Goal: Task Accomplishment & Management: Use online tool/utility

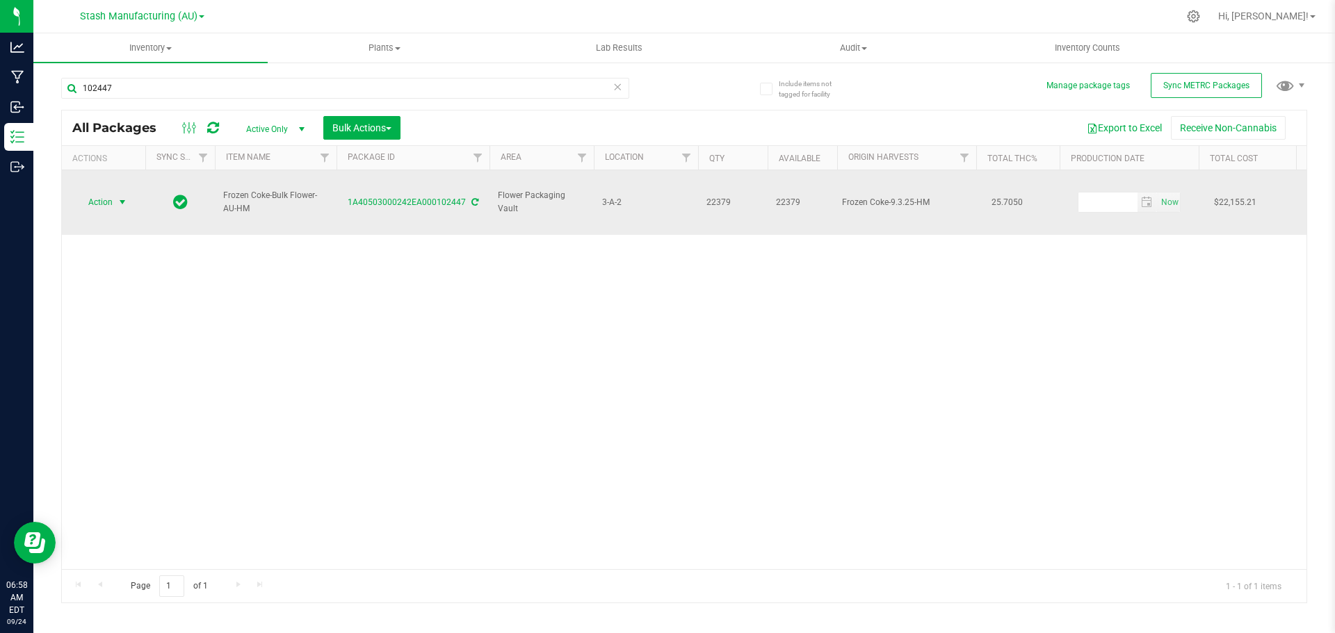
click at [96, 193] on span "Action" at bounding box center [95, 202] width 38 height 19
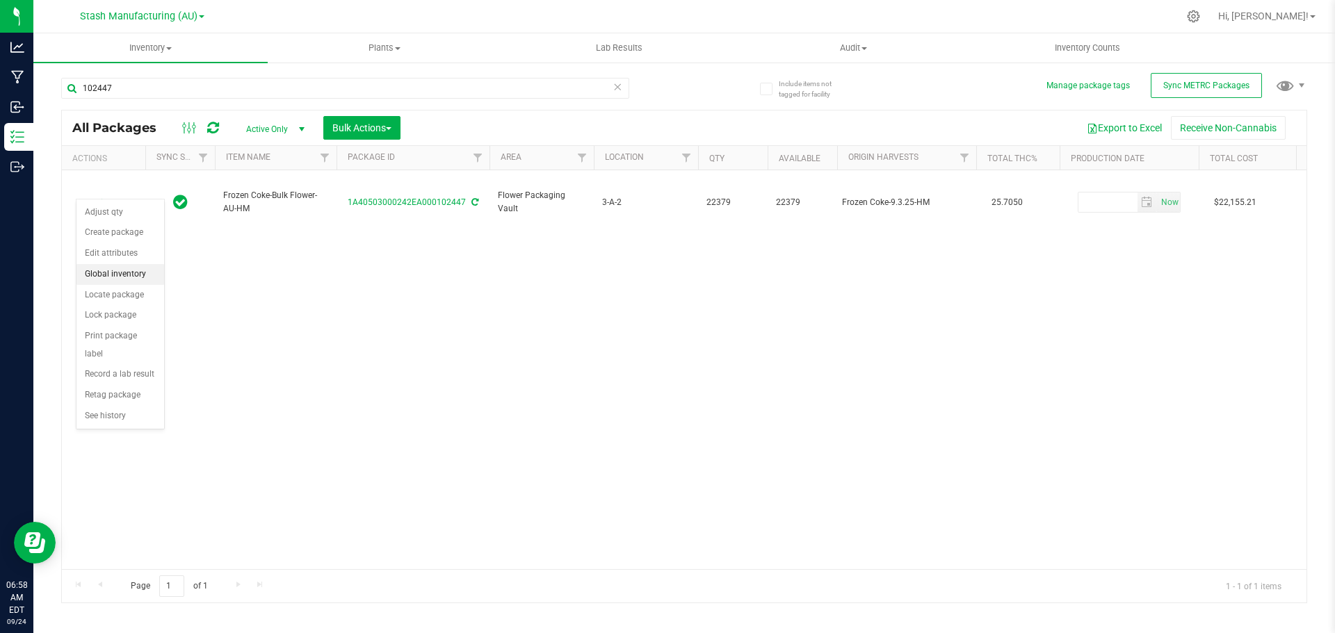
drag, startPoint x: 130, startPoint y: 309, endPoint x: 127, endPoint y: 282, distance: 27.2
click at [127, 282] on ul "Adjust qty Create package Edit attributes Global inventory Locate package Lock …" at bounding box center [120, 314] width 88 height 225
click at [122, 295] on li "Locate package" at bounding box center [120, 295] width 88 height 21
click at [114, 193] on span "select" at bounding box center [122, 202] width 17 height 19
click at [111, 293] on li "Locate package" at bounding box center [120, 295] width 88 height 21
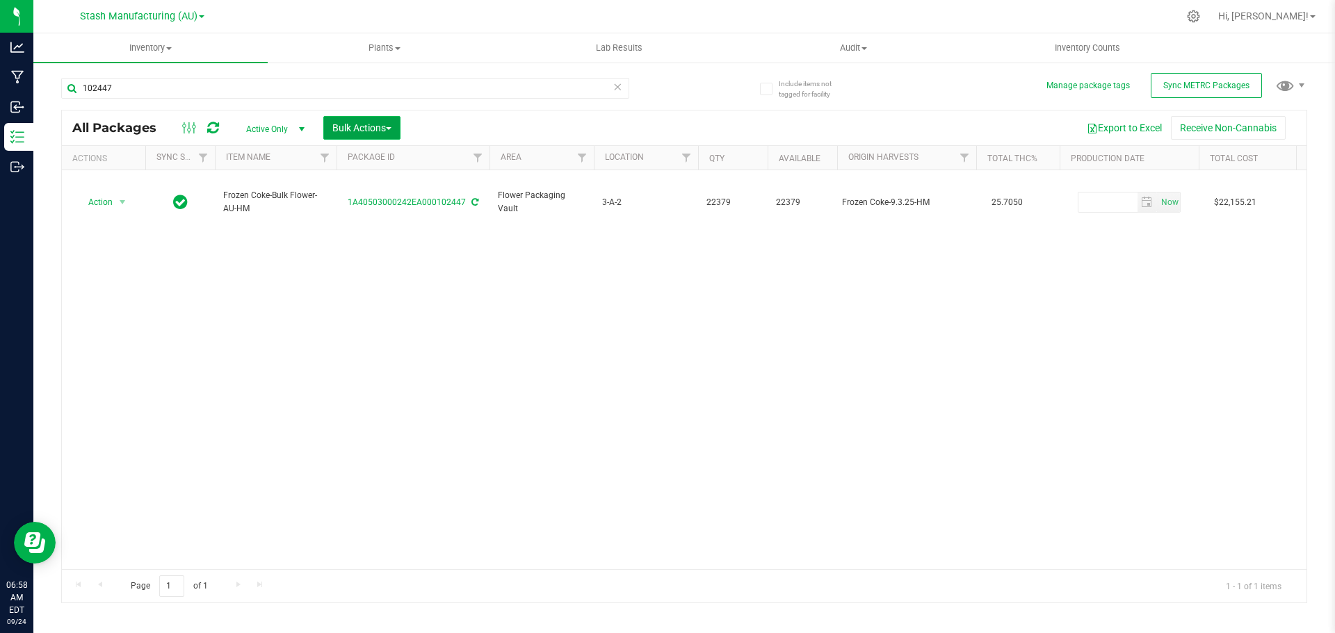
click at [387, 130] on span "Bulk Actions" at bounding box center [361, 127] width 59 height 11
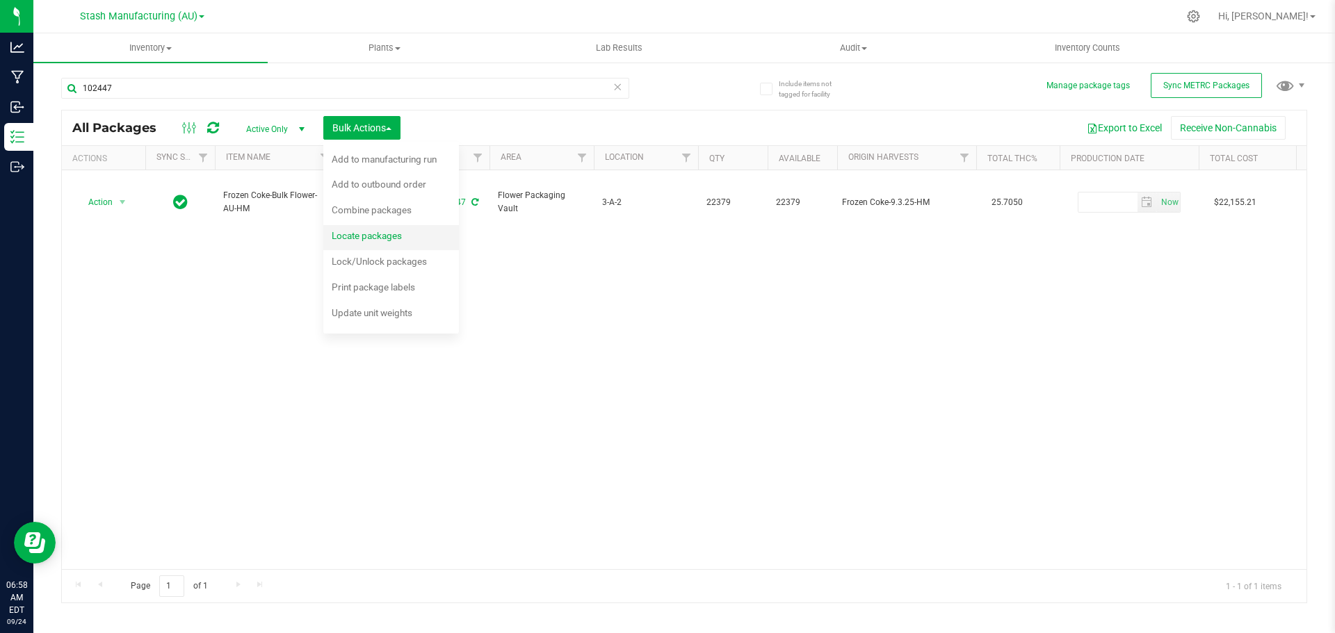
click at [366, 232] on span "Locate packages" at bounding box center [367, 235] width 70 height 11
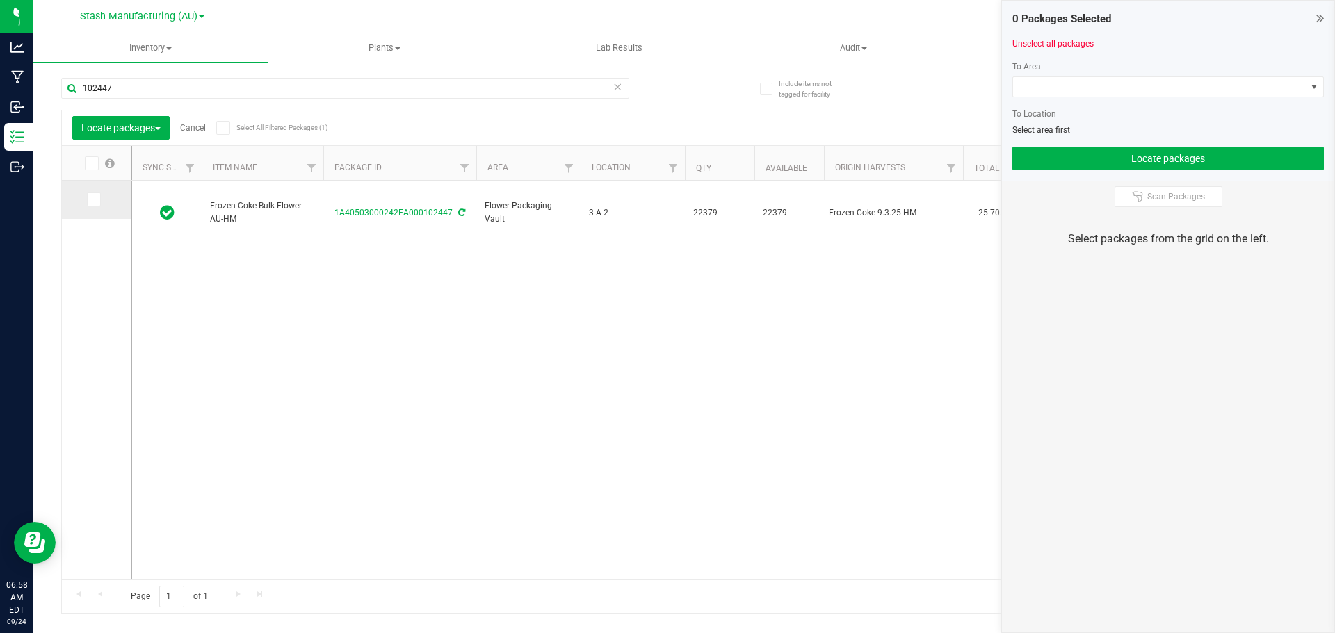
click at [97, 199] on icon at bounding box center [92, 199] width 9 height 0
click at [0, 0] on input "checkbox" at bounding box center [0, 0] width 0 height 0
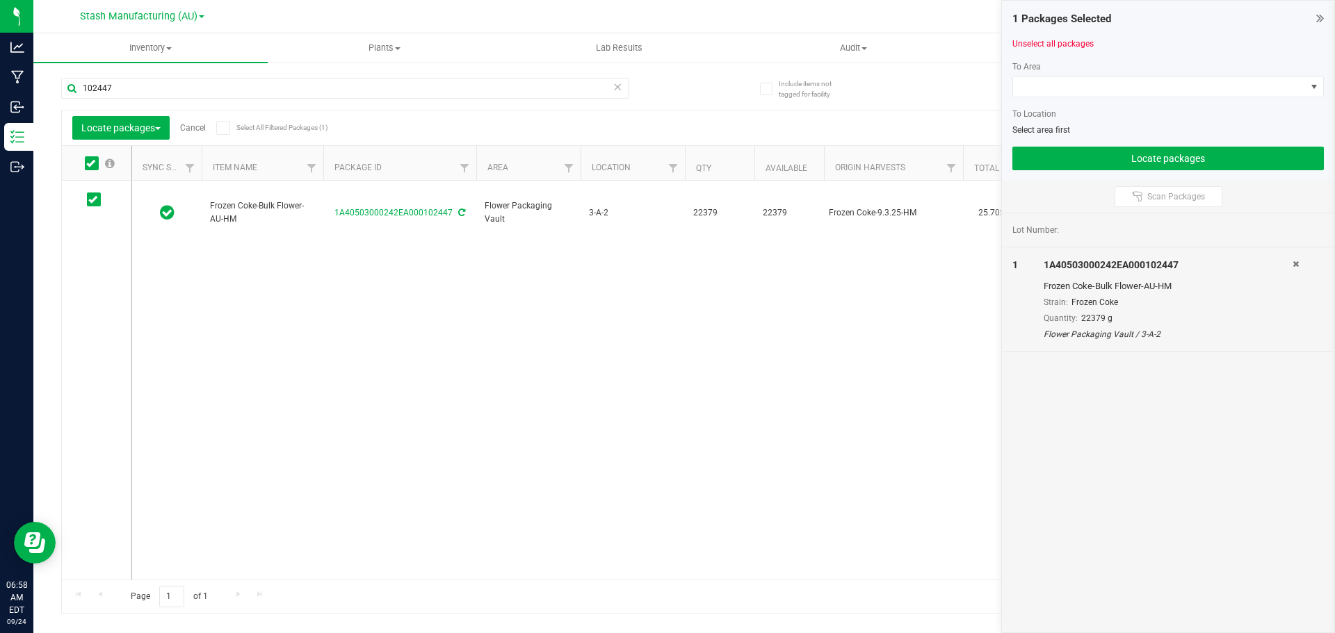
click at [1033, 101] on div at bounding box center [1167, 102] width 311 height 10
click at [1034, 94] on span at bounding box center [1159, 86] width 293 height 19
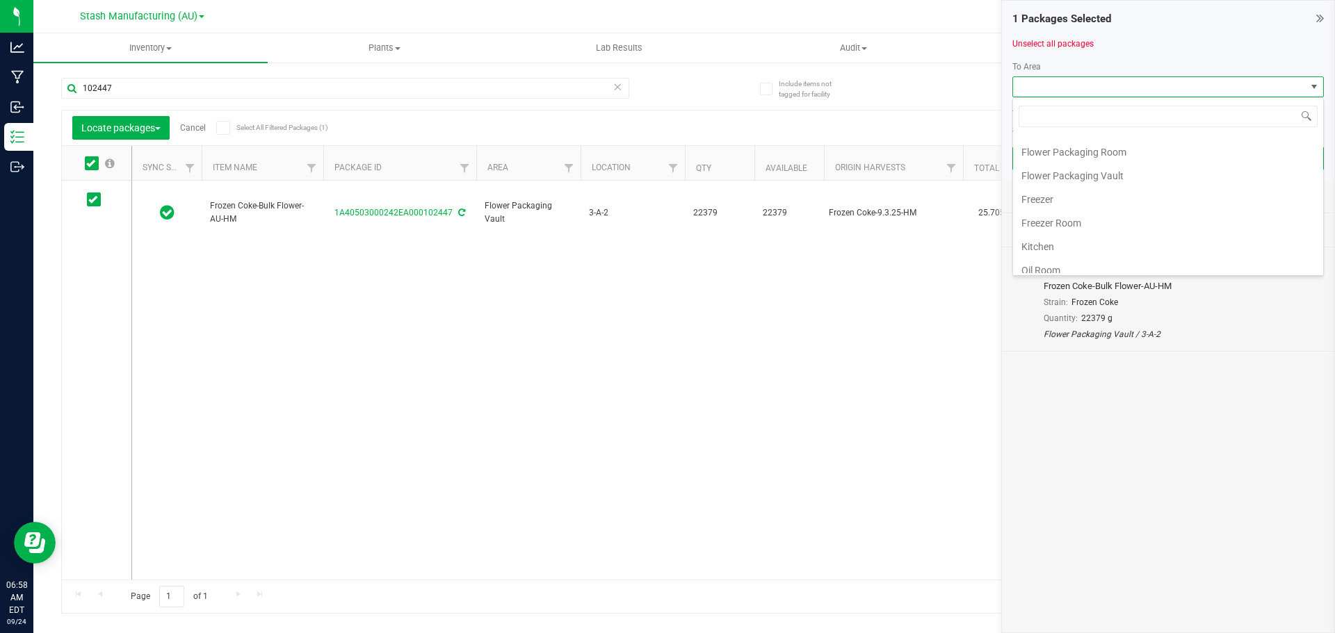
scroll to position [70, 0]
click at [804, 259] on div "Frozen Coke-Bulk Flower-AU-HM 1A40503000242EA000102447 Flower Packaging Vault 3…" at bounding box center [718, 380] width 1173 height 399
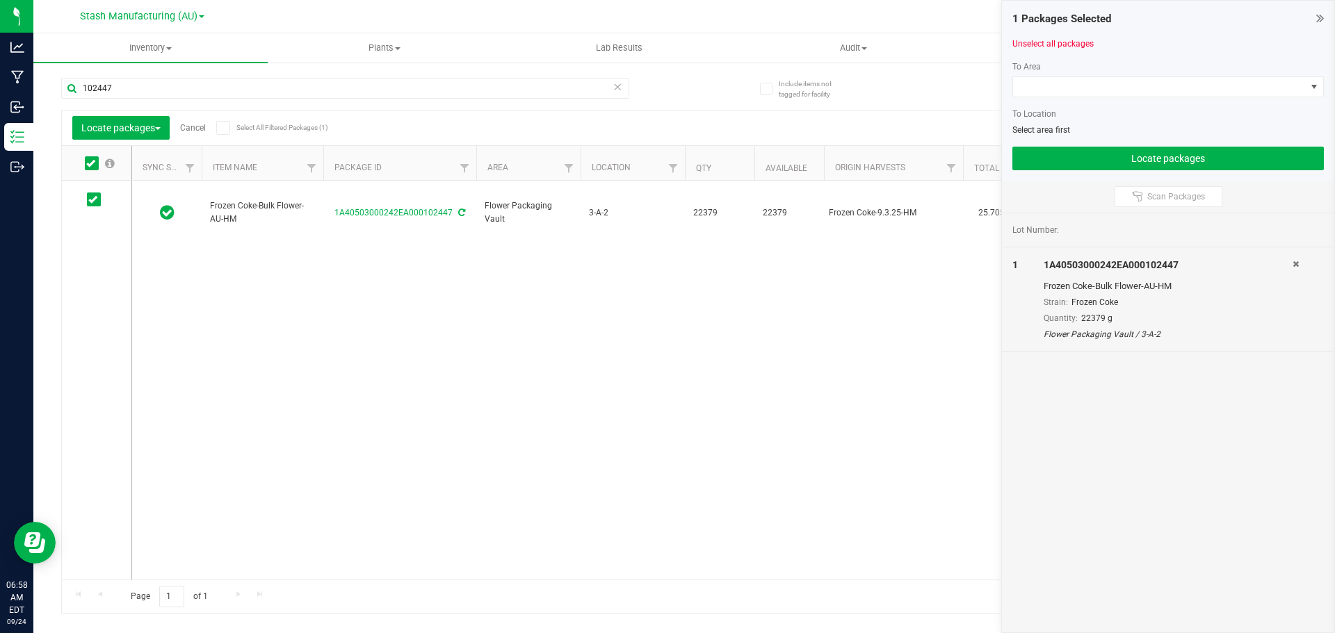
click at [196, 129] on link "Cancel" at bounding box center [193, 128] width 26 height 10
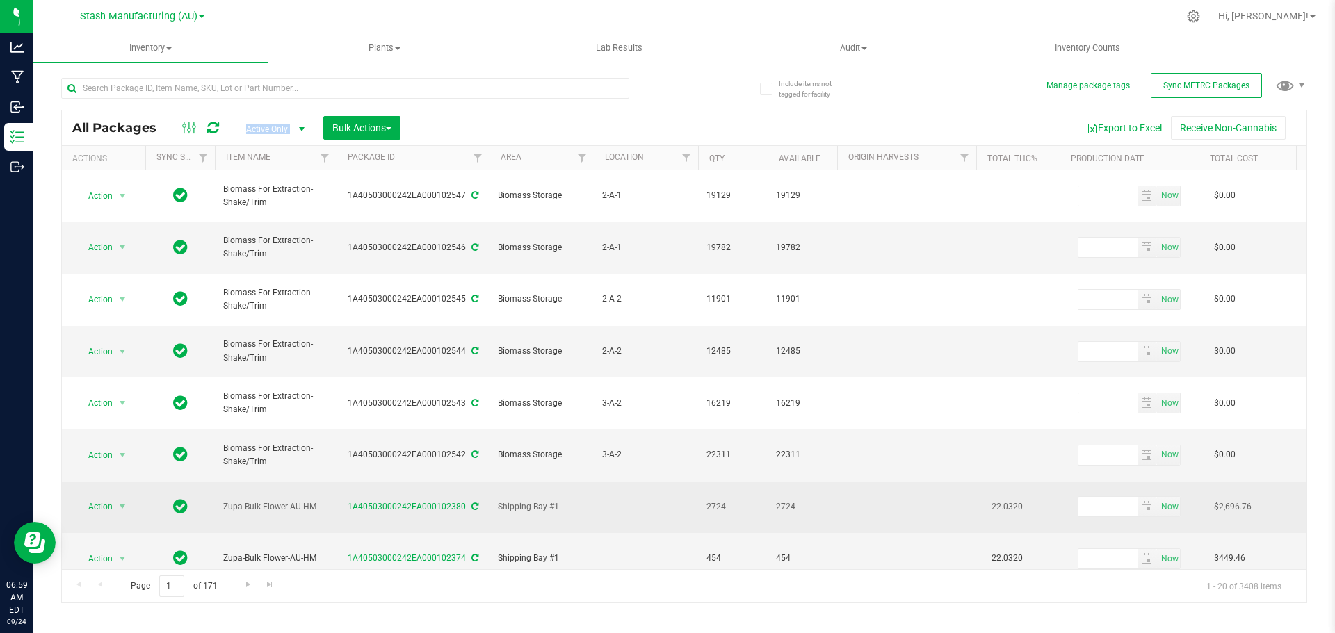
click at [1025, 427] on div "All Packages Active Only Active Only Lab Samples Locked All External Internal B…" at bounding box center [684, 356] width 1246 height 493
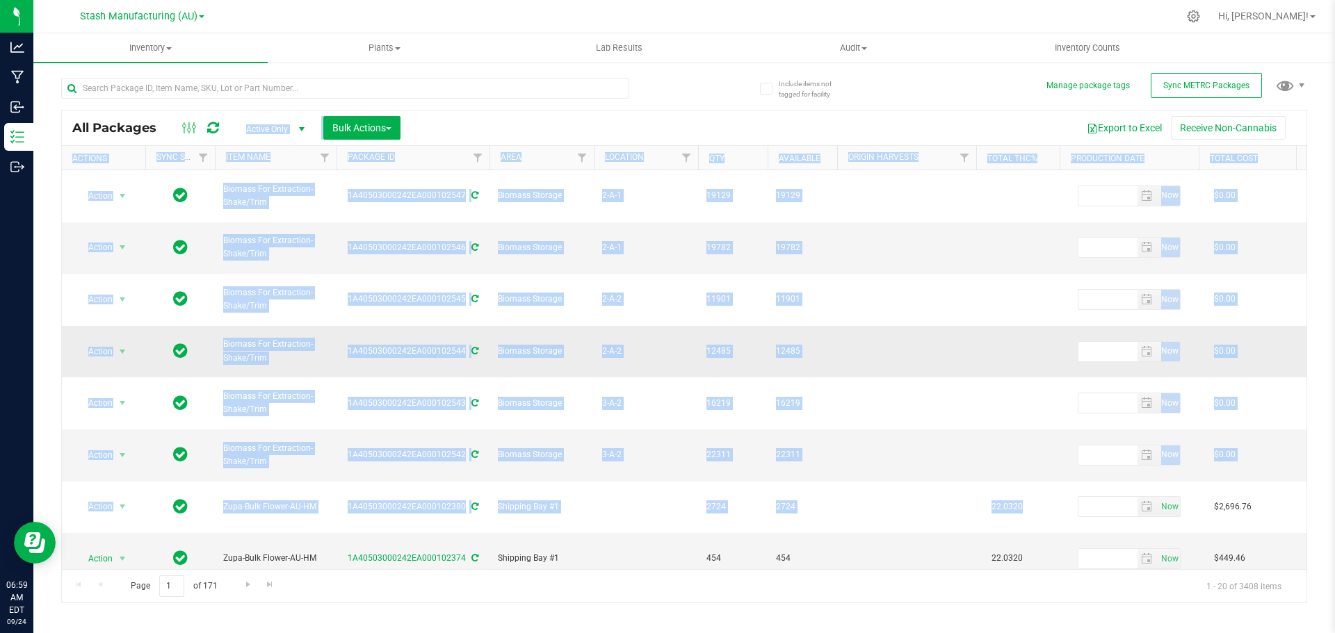
click at [954, 326] on td at bounding box center [906, 352] width 139 height 52
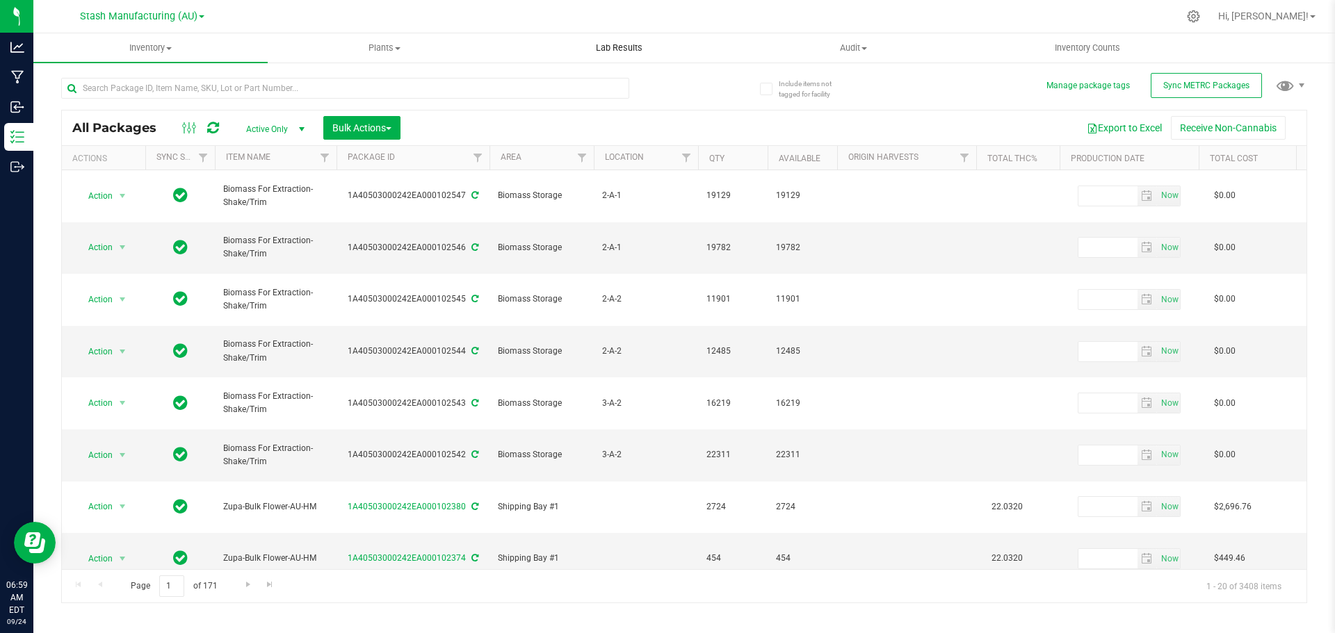
click at [628, 44] on span "Lab Results" at bounding box center [619, 48] width 84 height 13
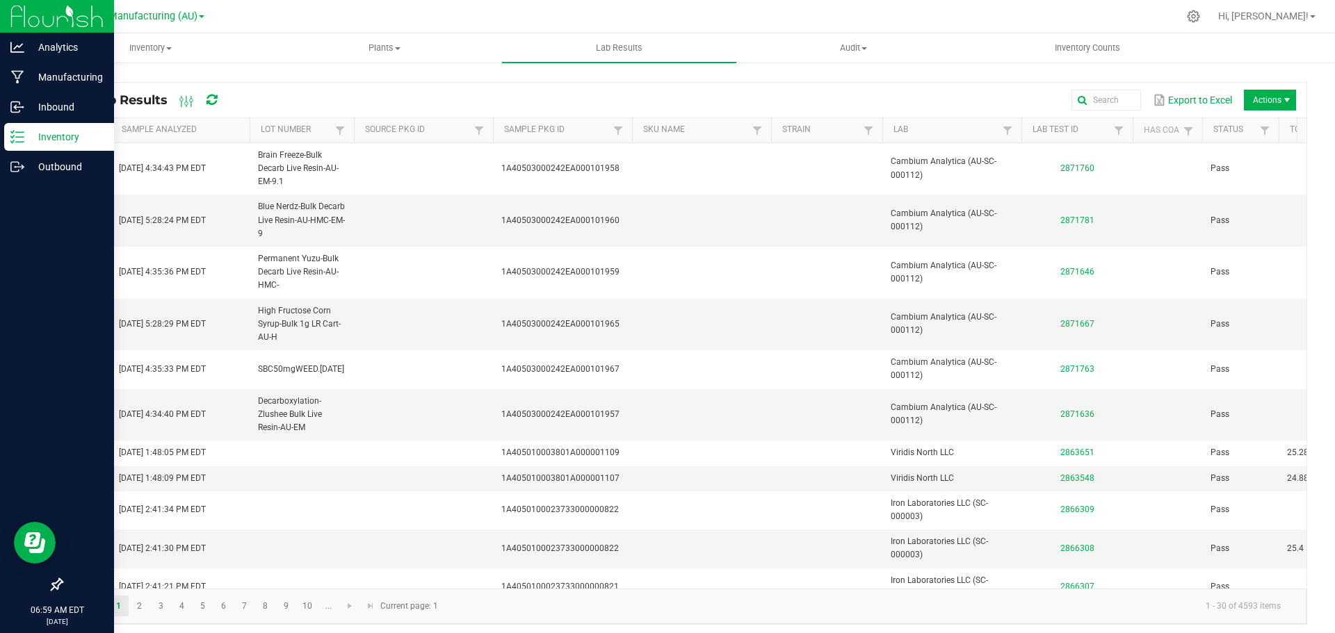
click at [56, 131] on p "Inventory" at bounding box center [65, 137] width 83 height 17
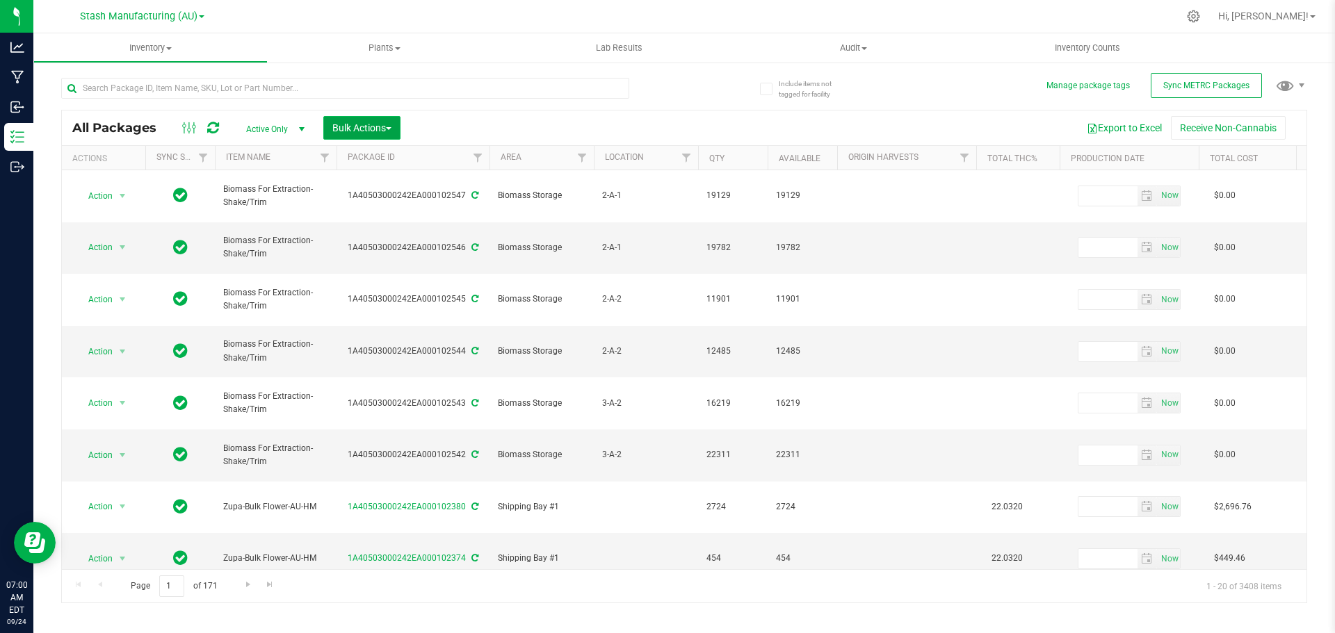
click at [368, 124] on span "Bulk Actions" at bounding box center [361, 127] width 59 height 11
click at [375, 240] on span "Locate packages" at bounding box center [367, 235] width 70 height 11
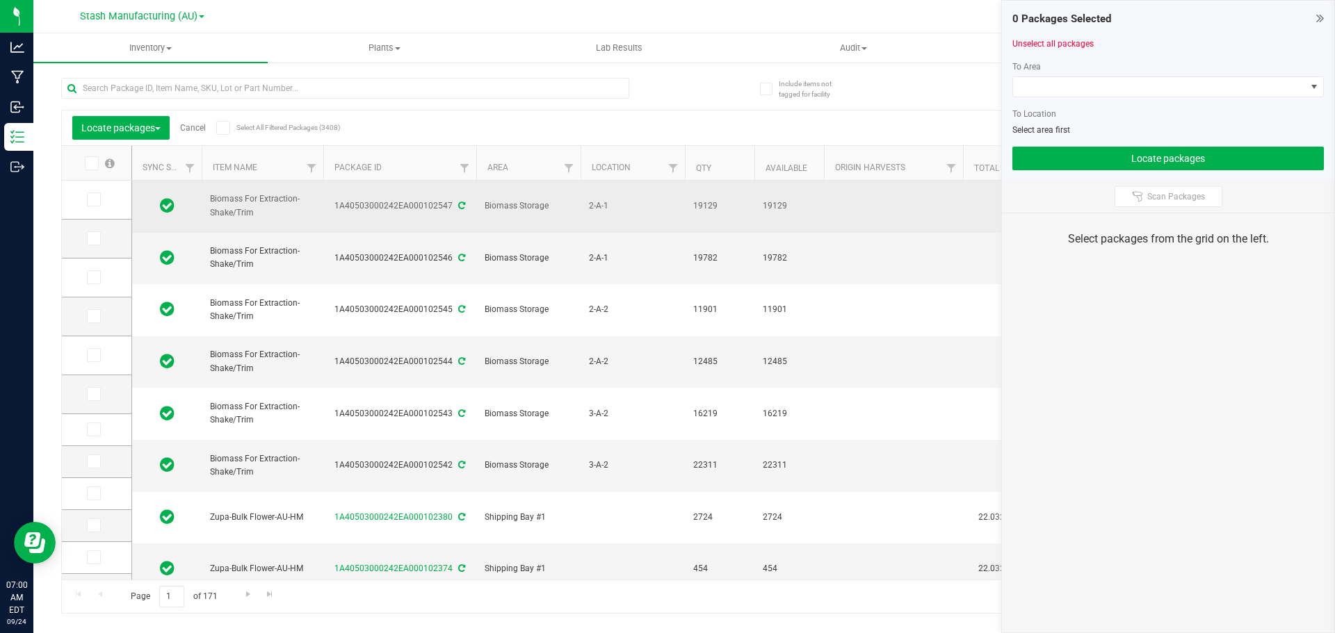
type input "[DATE]"
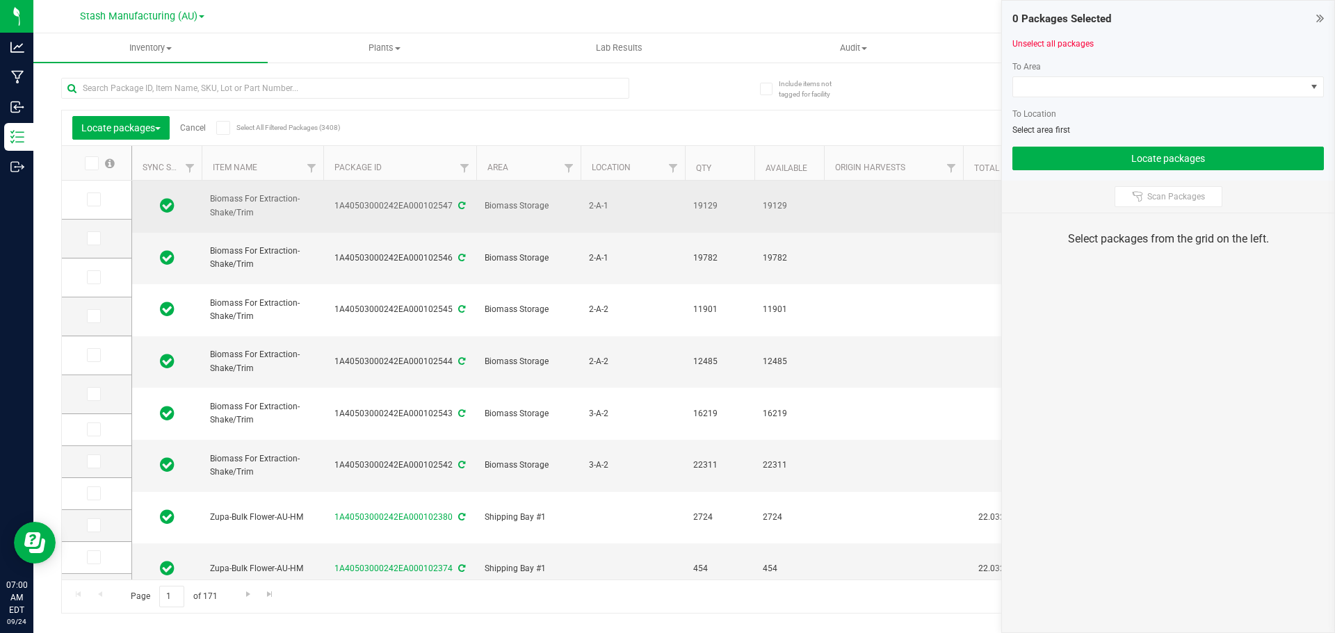
type input "[DATE]"
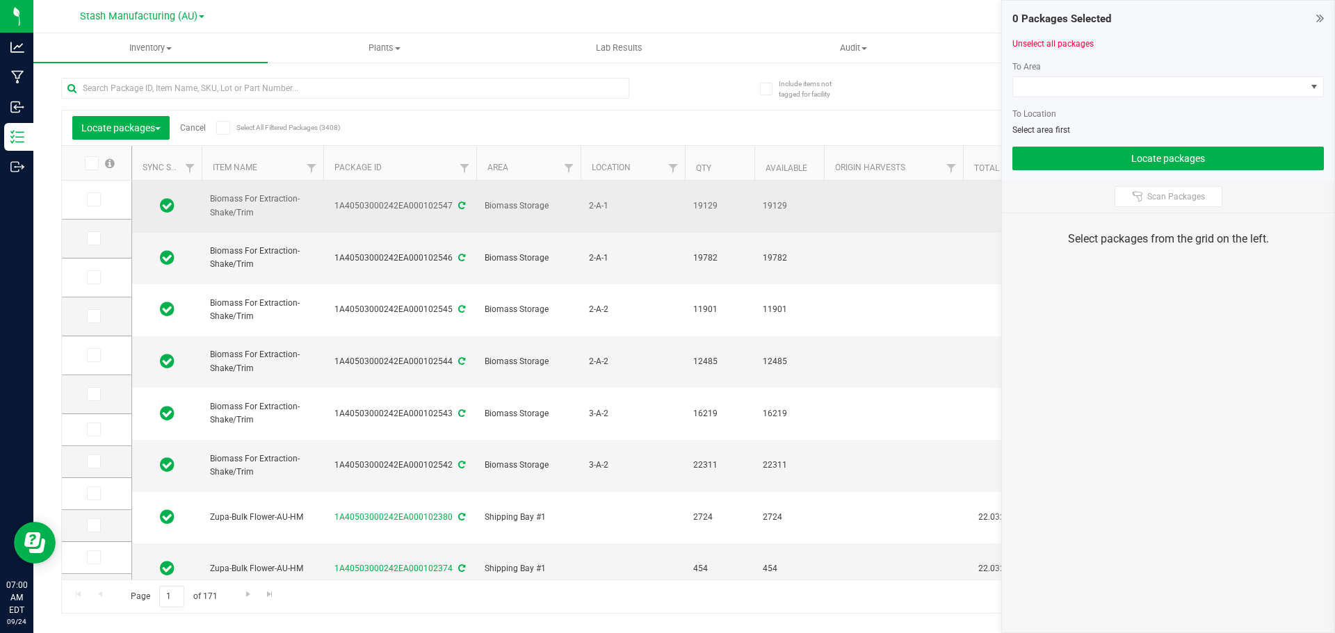
type input "[DATE]"
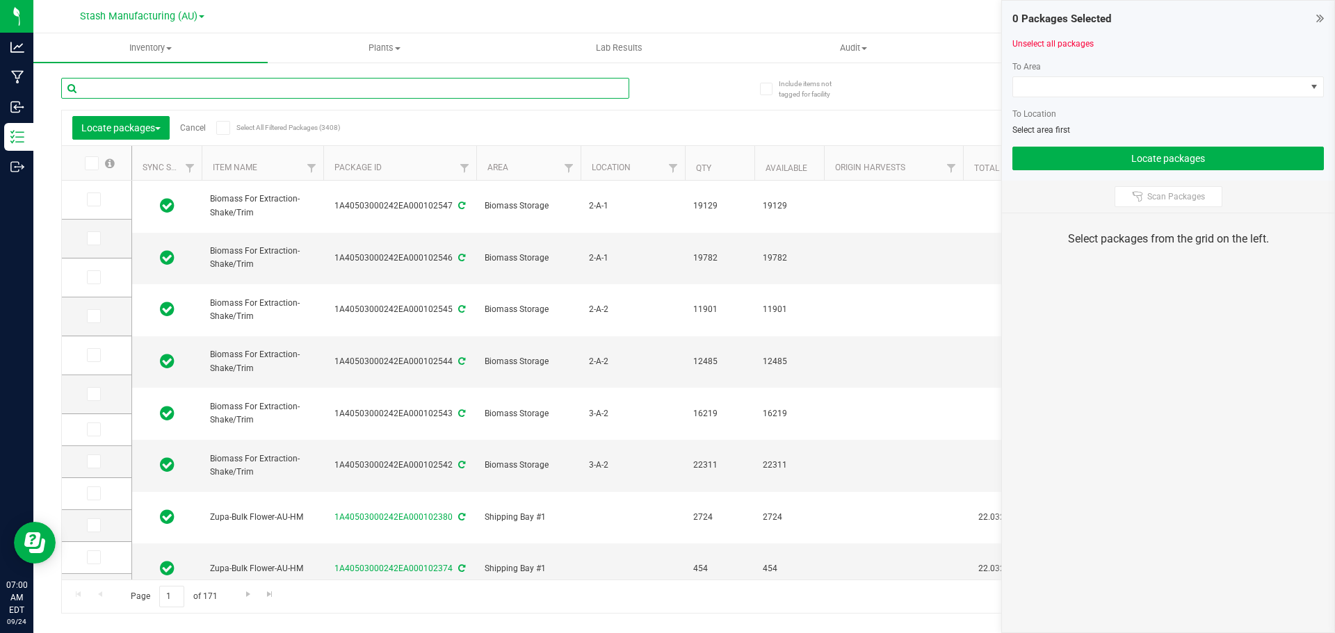
click at [285, 85] on input "text" at bounding box center [345, 88] width 568 height 21
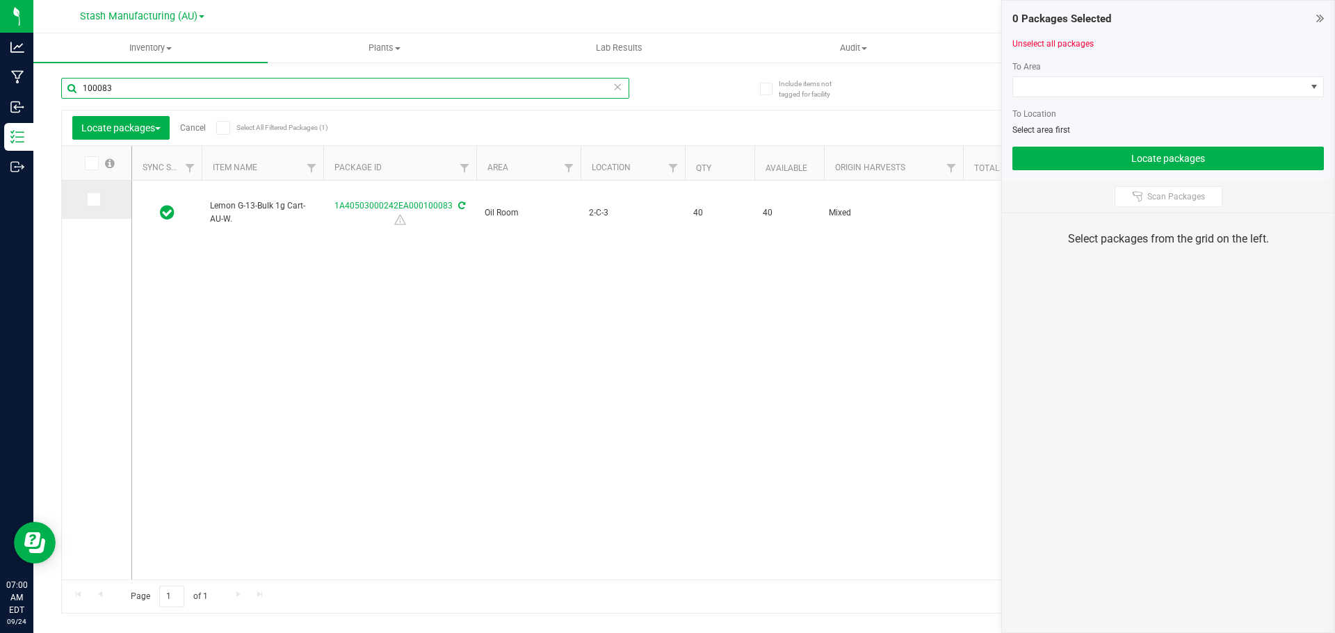
type input "100083"
click at [95, 199] on icon at bounding box center [92, 199] width 9 height 0
click at [0, 0] on input "checkbox" at bounding box center [0, 0] width 0 height 0
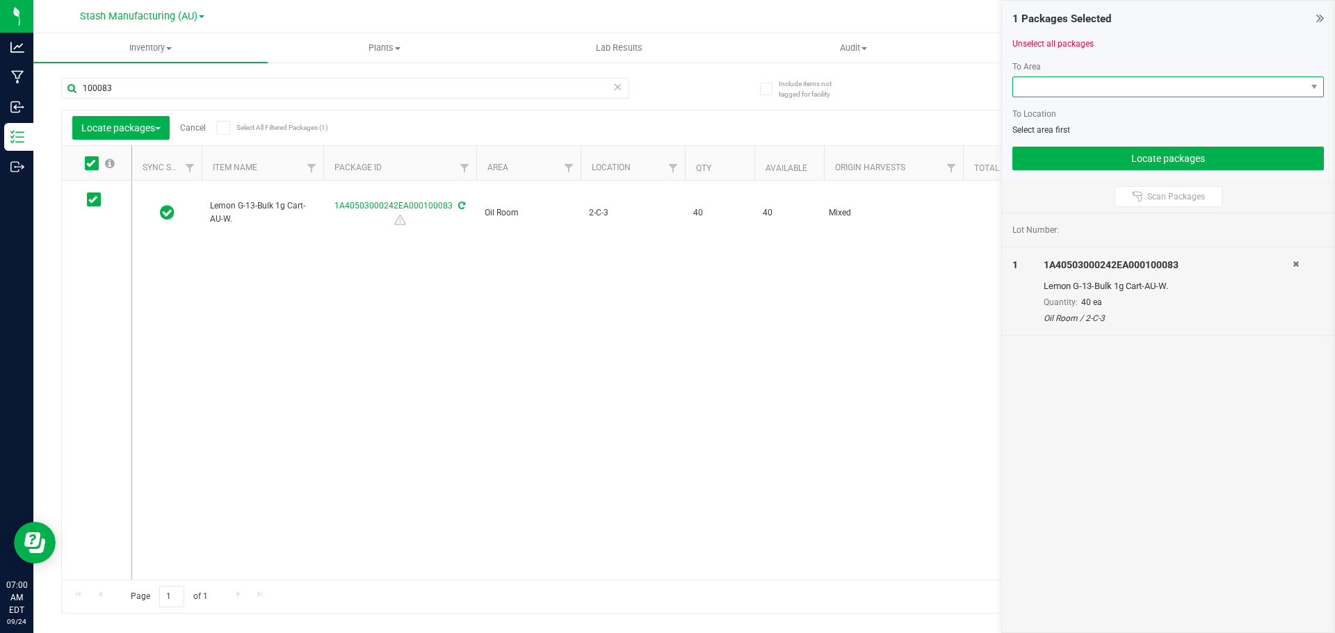
click at [1068, 91] on span at bounding box center [1159, 86] width 293 height 19
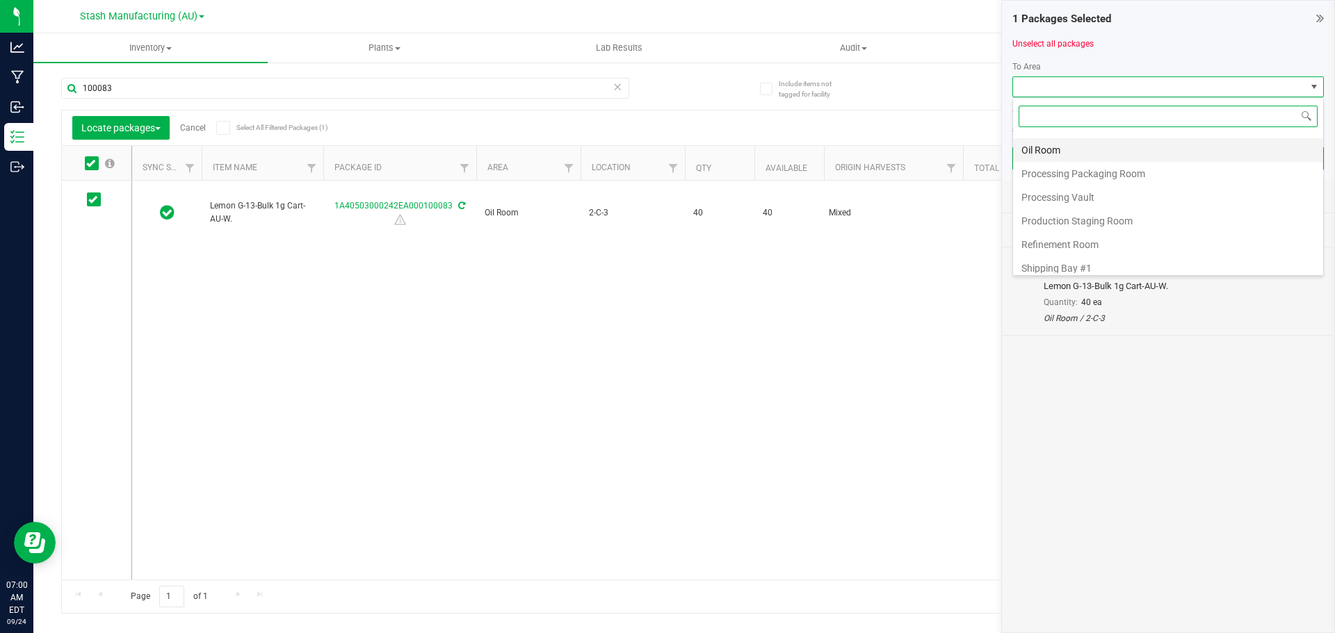
scroll to position [239, 0]
click at [1098, 190] on li "Production Staging Room" at bounding box center [1168, 191] width 310 height 24
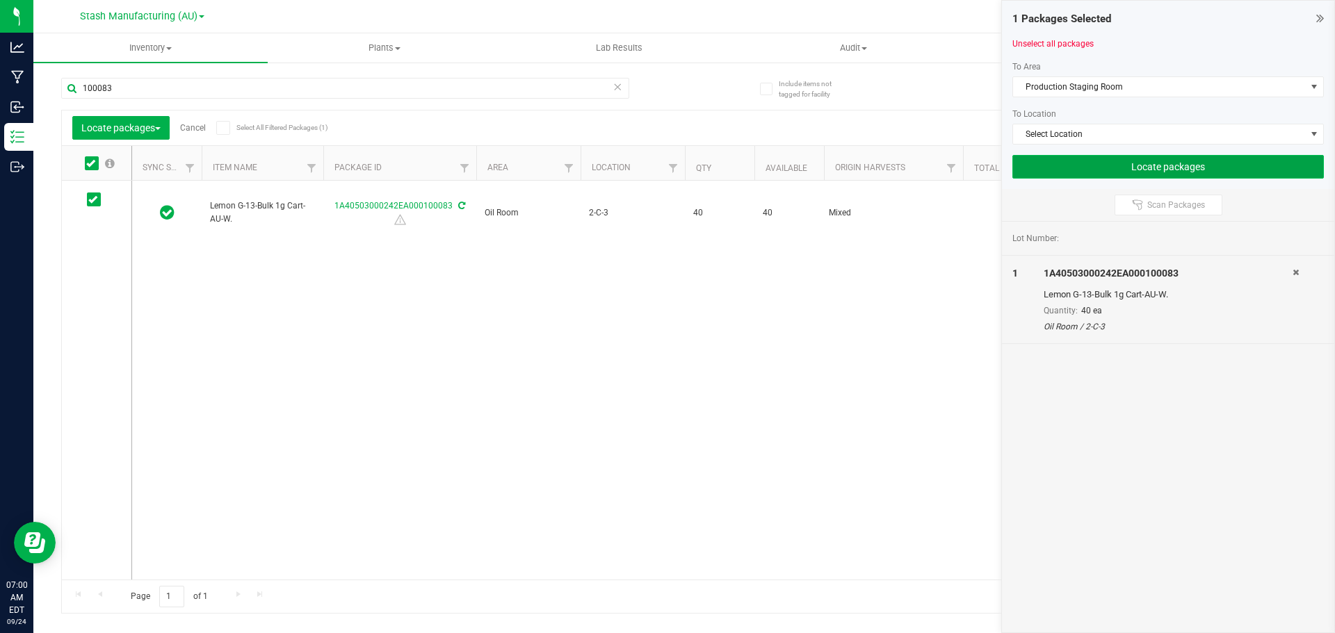
click at [1086, 156] on button "Locate packages" at bounding box center [1167, 167] width 311 height 24
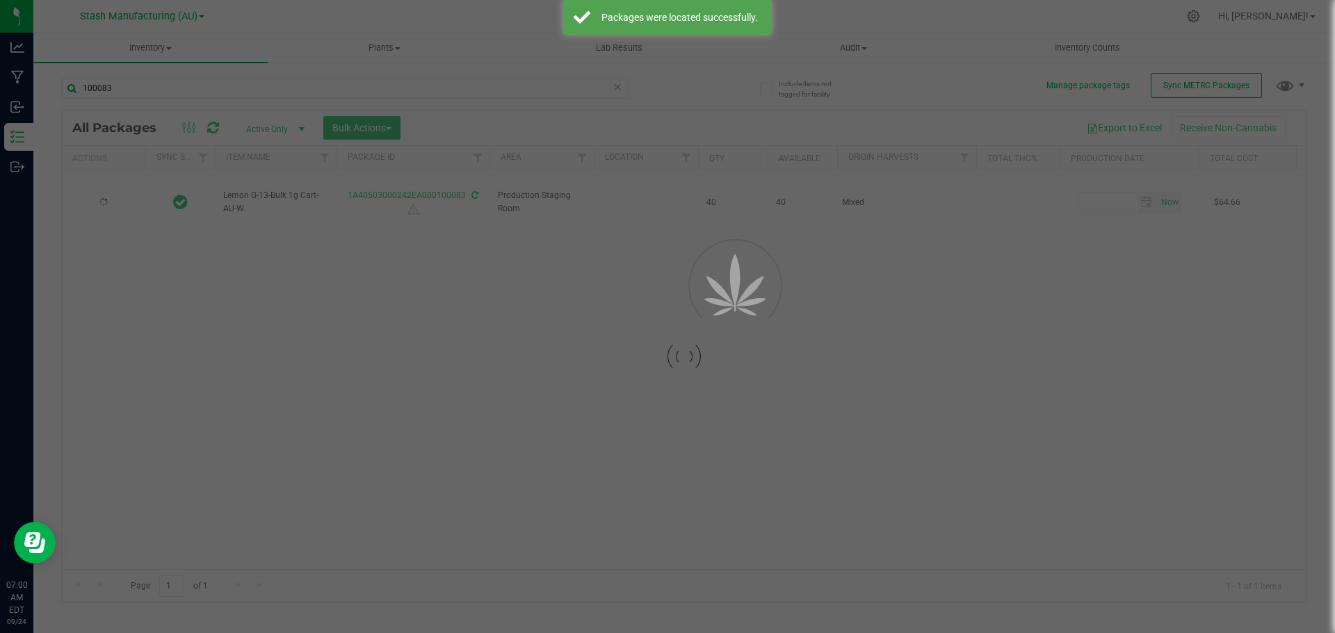
type input "[DATE]"
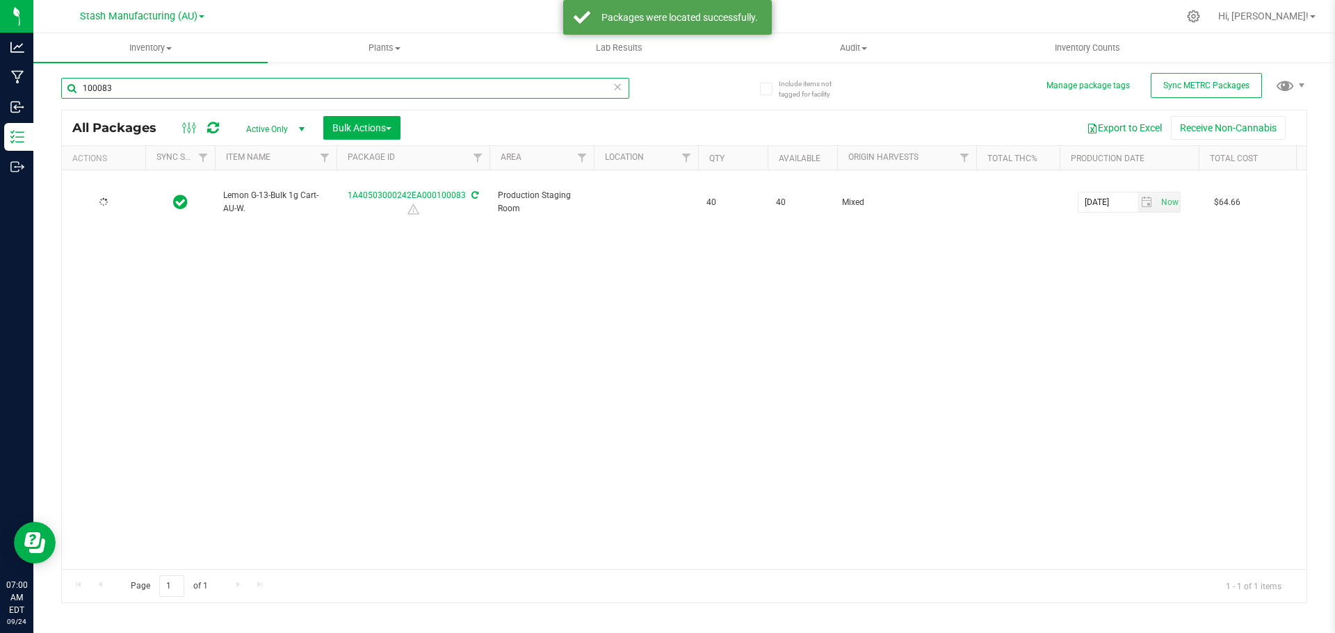
click at [211, 90] on input "100083" at bounding box center [345, 88] width 568 height 21
type input "99114"
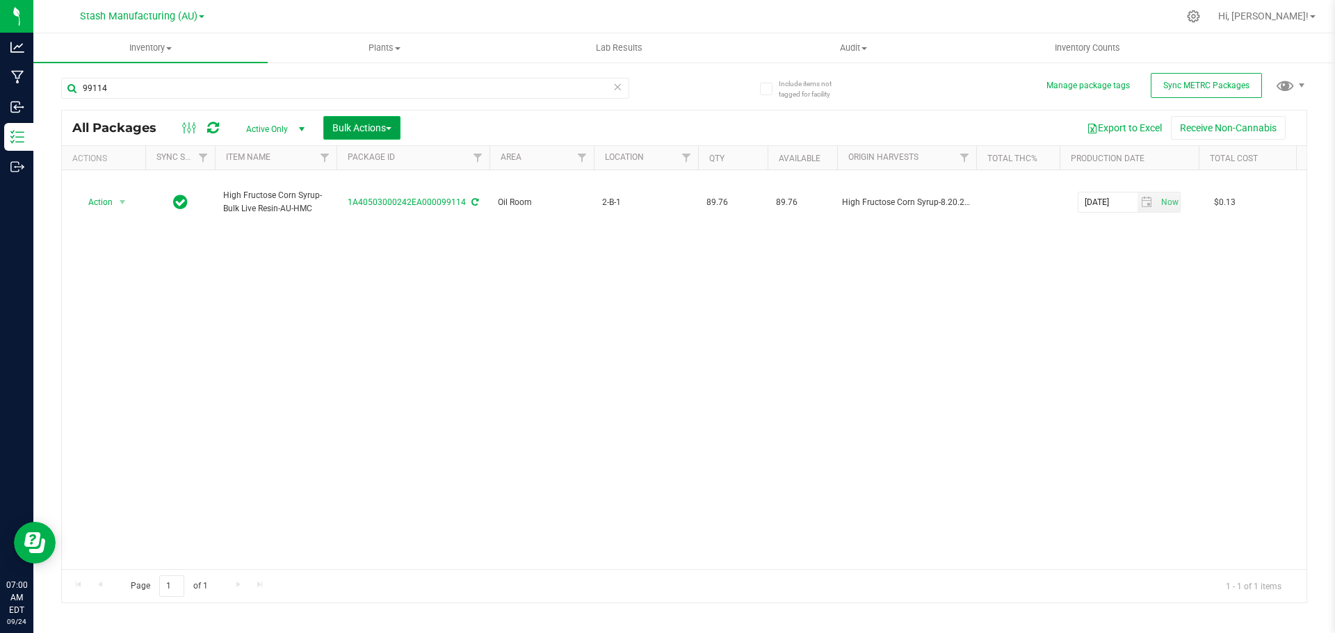
click at [355, 124] on span "Bulk Actions" at bounding box center [361, 127] width 59 height 11
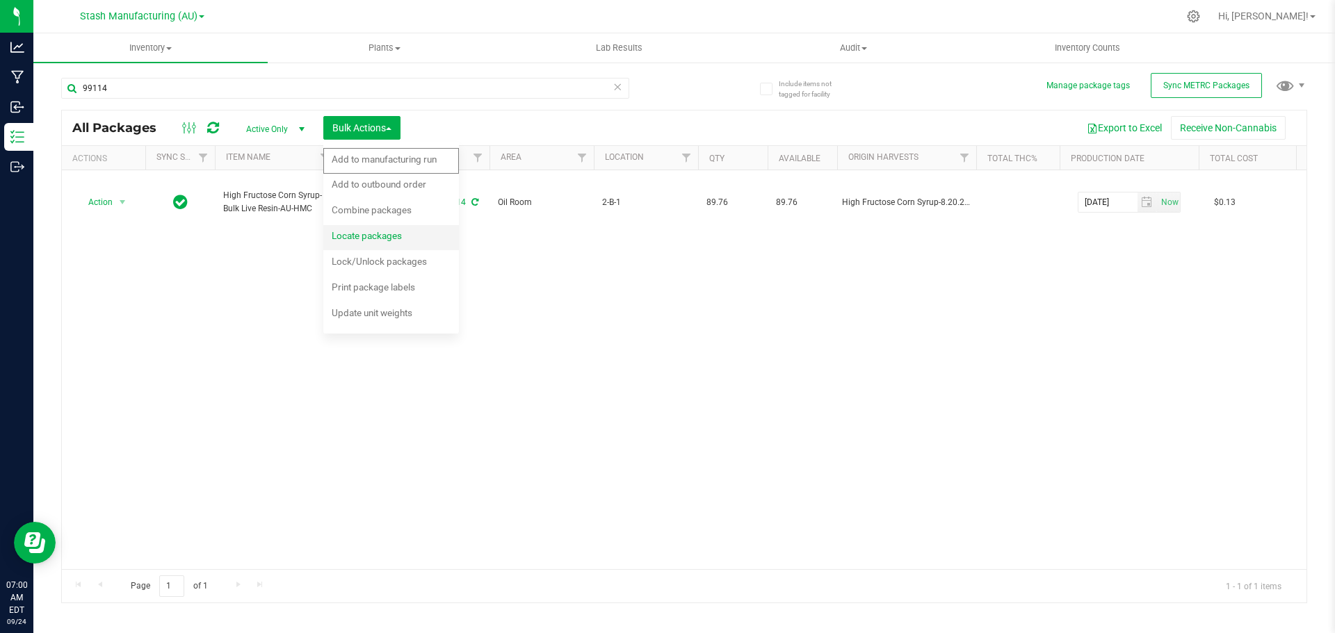
click at [393, 231] on span "Locate packages" at bounding box center [367, 235] width 70 height 11
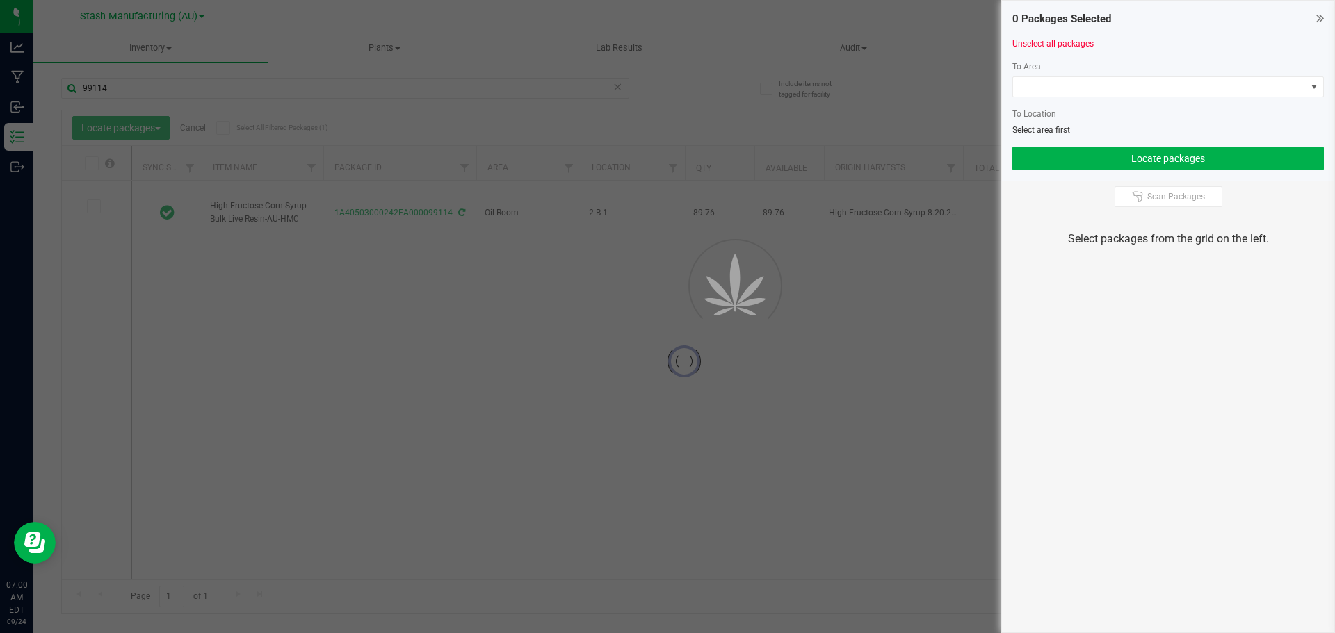
type input "[DATE]"
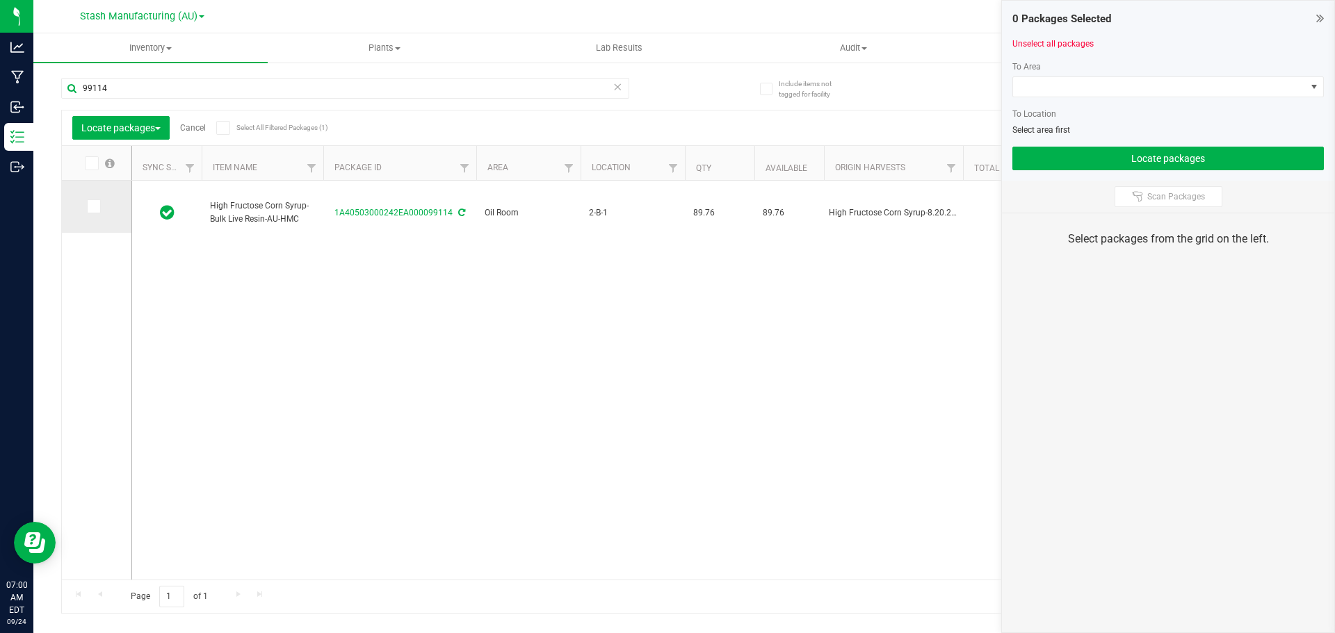
click at [97, 206] on icon at bounding box center [92, 206] width 9 height 0
click at [0, 0] on input "checkbox" at bounding box center [0, 0] width 0 height 0
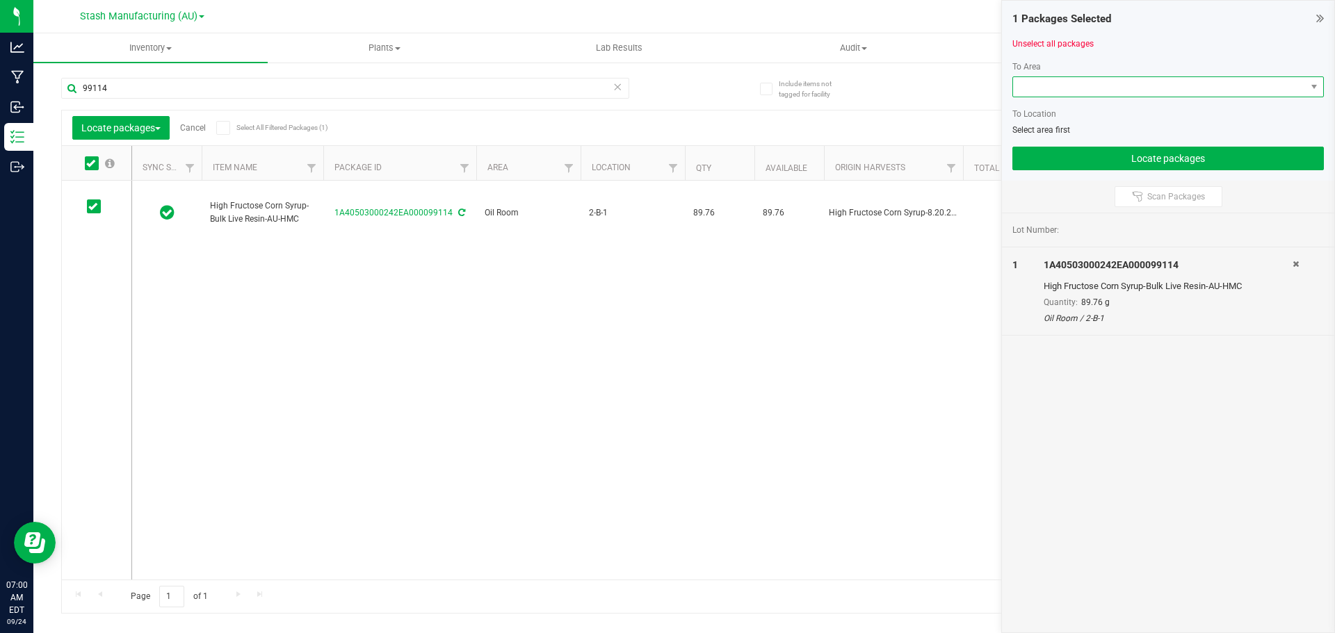
click at [1129, 92] on span at bounding box center [1159, 86] width 293 height 19
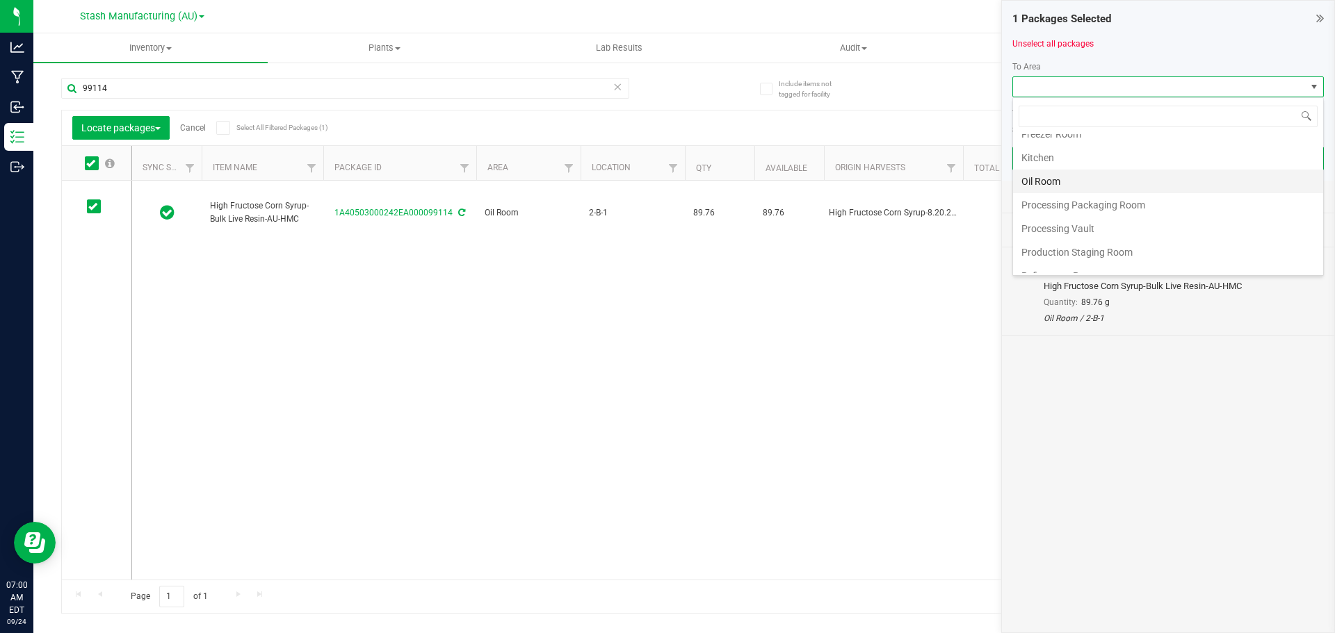
scroll to position [209, 0]
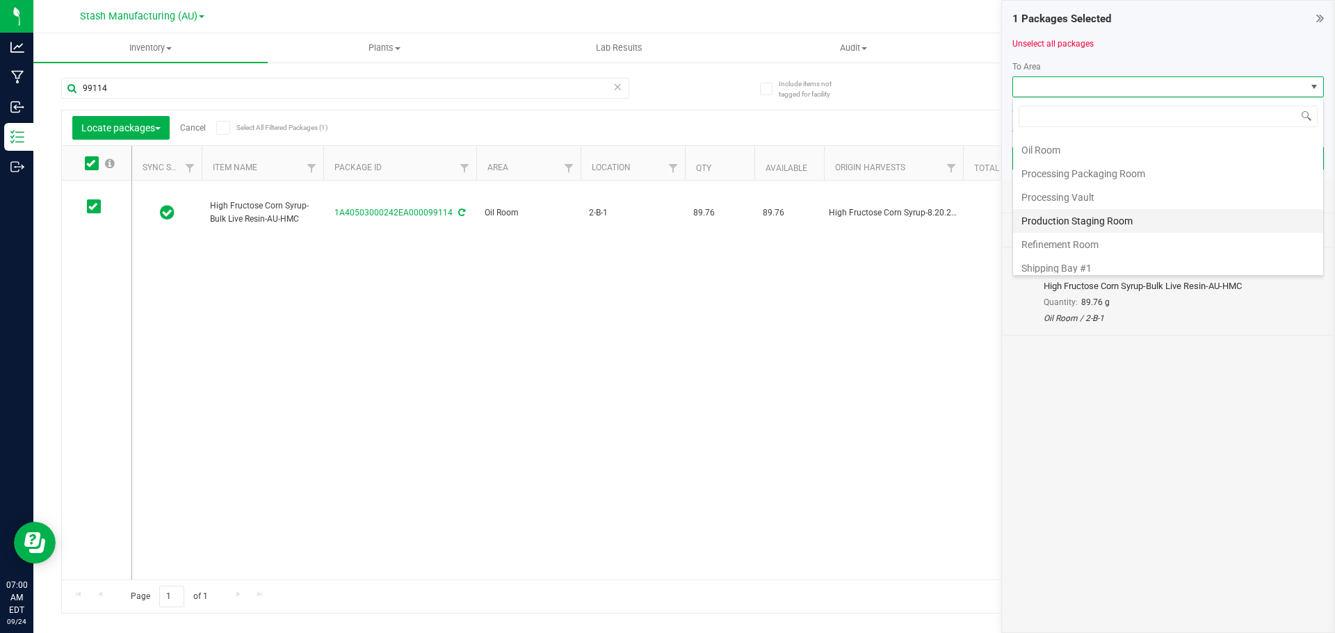
click at [1109, 224] on li "Production Staging Room" at bounding box center [1168, 221] width 310 height 24
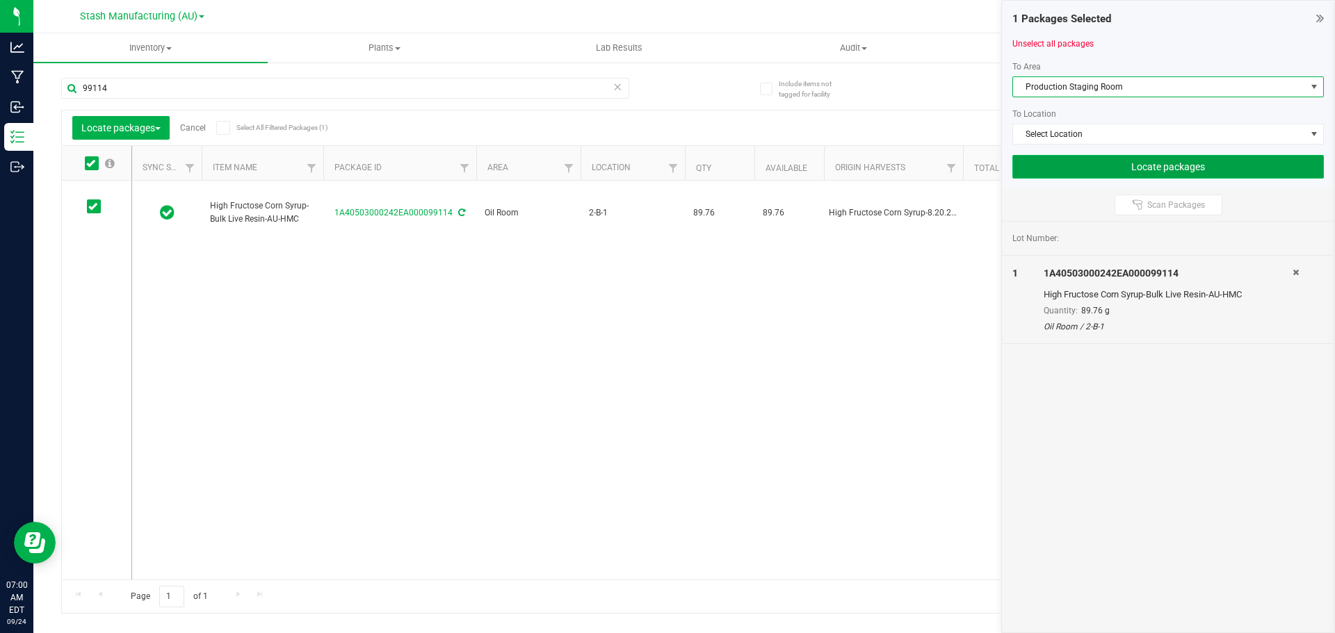
click at [1134, 161] on button "Locate packages" at bounding box center [1167, 167] width 311 height 24
